Goal: Transaction & Acquisition: Obtain resource

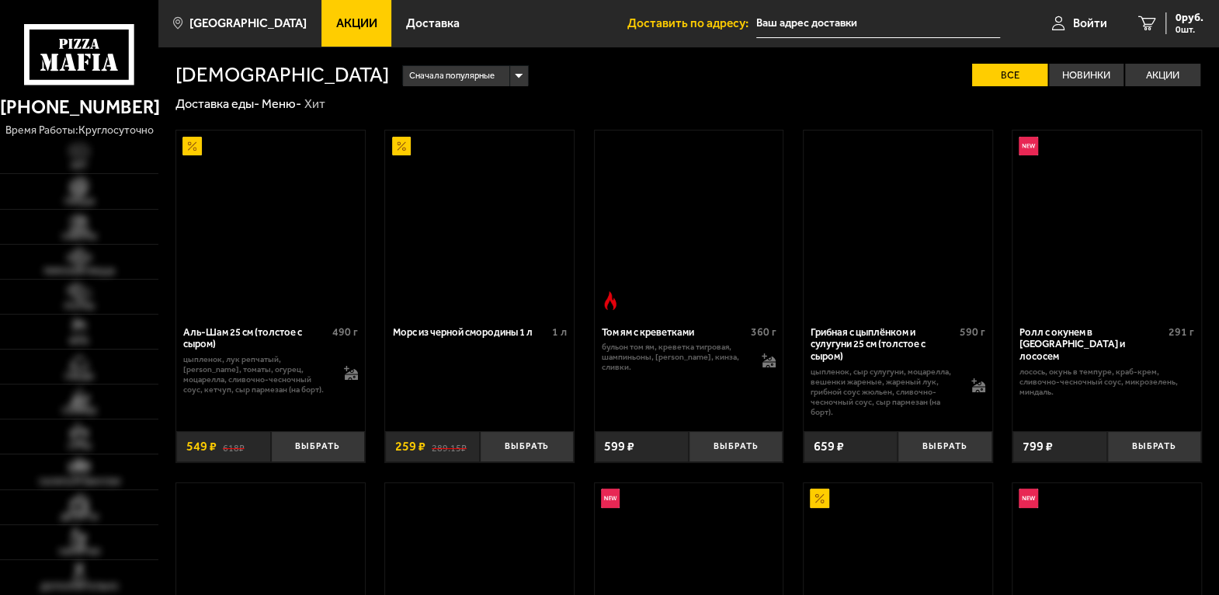
click at [336, 23] on span "Акции" at bounding box center [356, 23] width 41 height 12
click at [1163, 83] on label "Акции" at bounding box center [1162, 75] width 75 height 23
click at [0, 0] on input "Акции" at bounding box center [0, 0] width 0 height 0
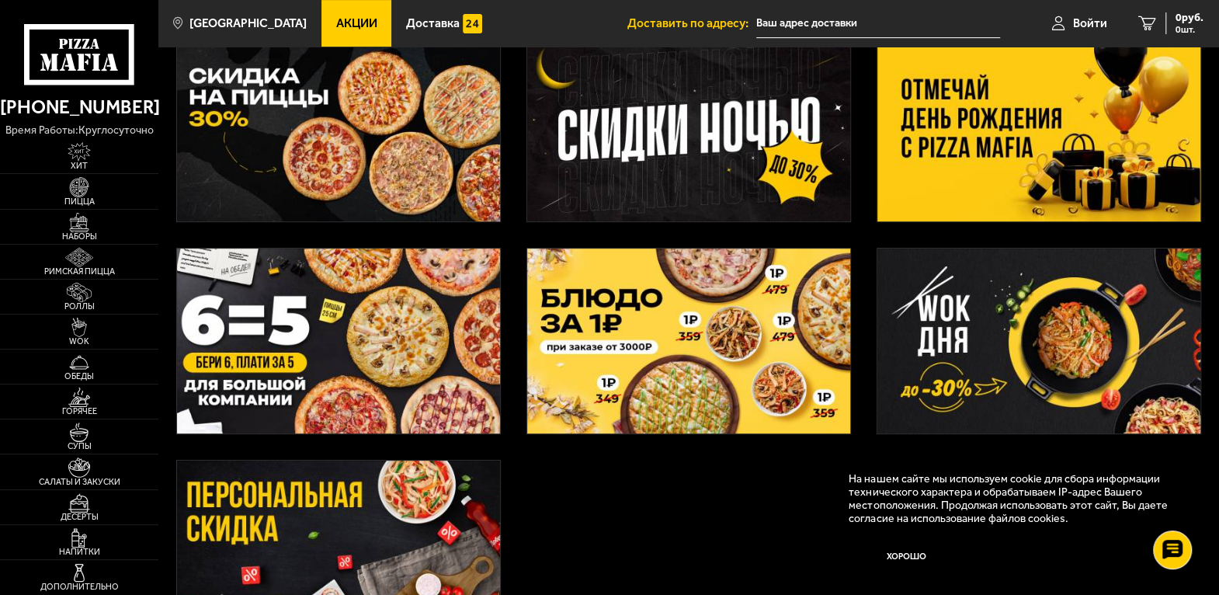
scroll to position [466, 0]
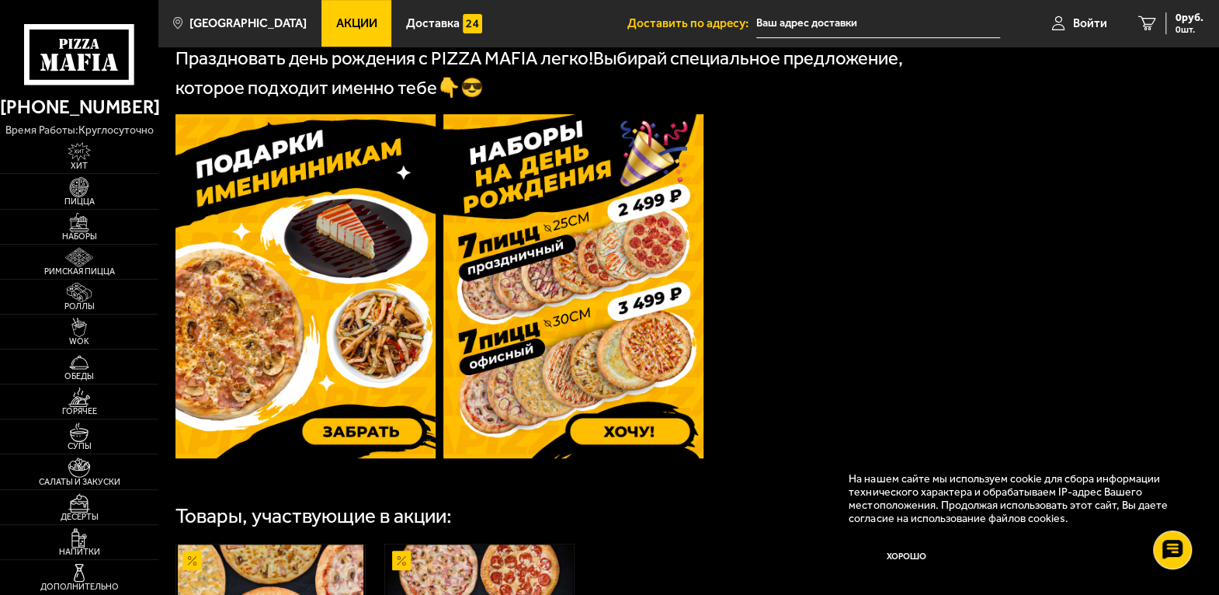
scroll to position [383, 0]
